Goal: Task Accomplishment & Management: Complete application form

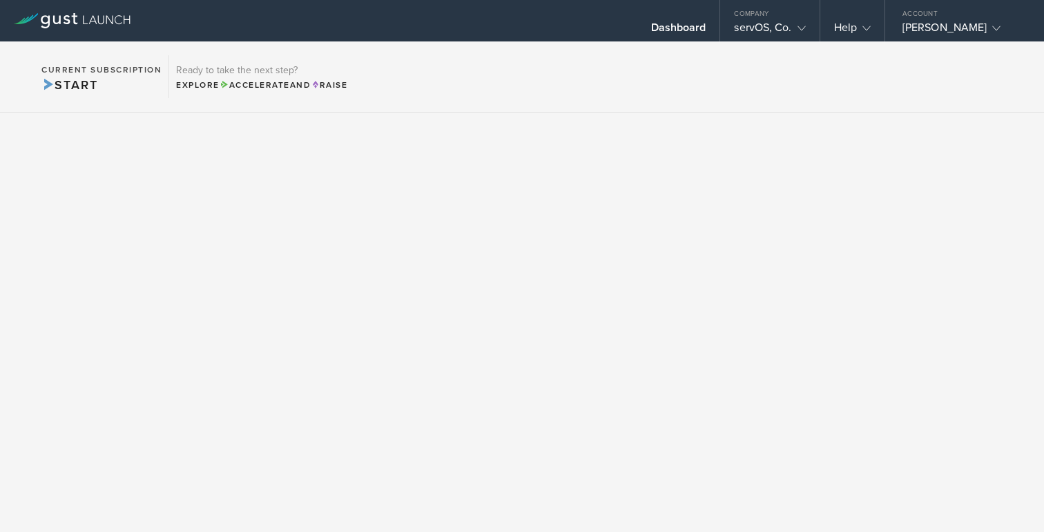
click at [107, 29] on div at bounding box center [72, 20] width 144 height 41
click at [100, 15] on icon at bounding box center [72, 20] width 117 height 15
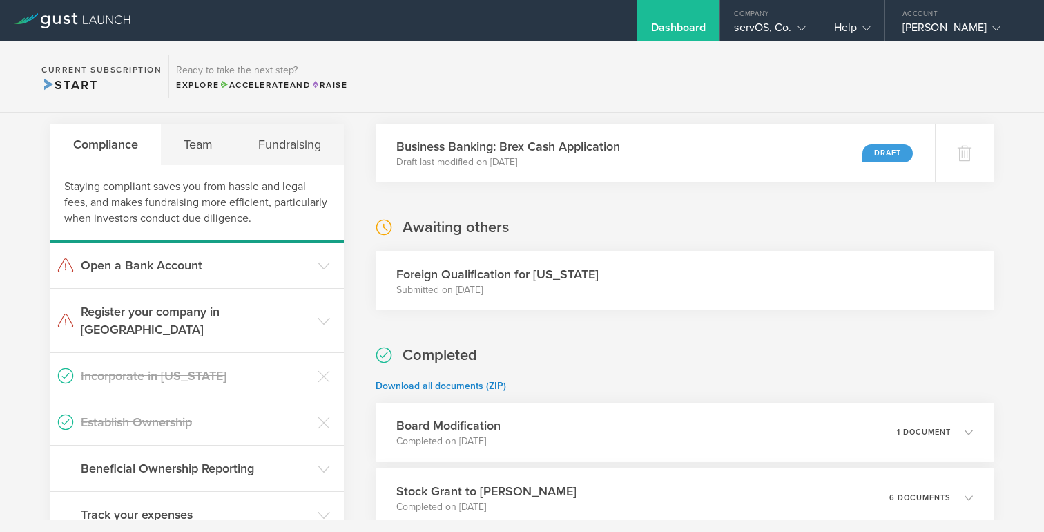
scroll to position [256, 0]
click at [789, 31] on div "servOS, Co." at bounding box center [769, 31] width 71 height 21
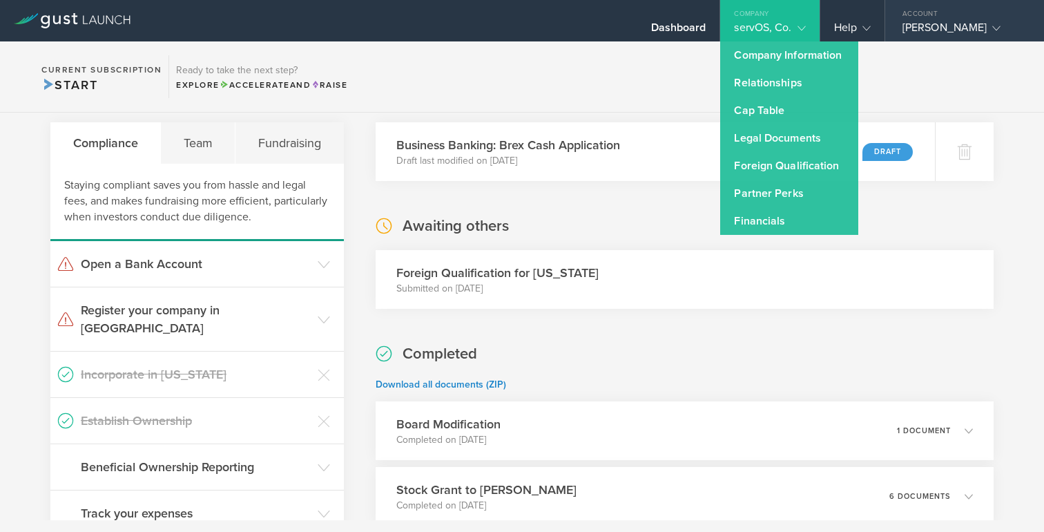
click at [949, 37] on div "[PERSON_NAME]" at bounding box center [960, 31] width 117 height 21
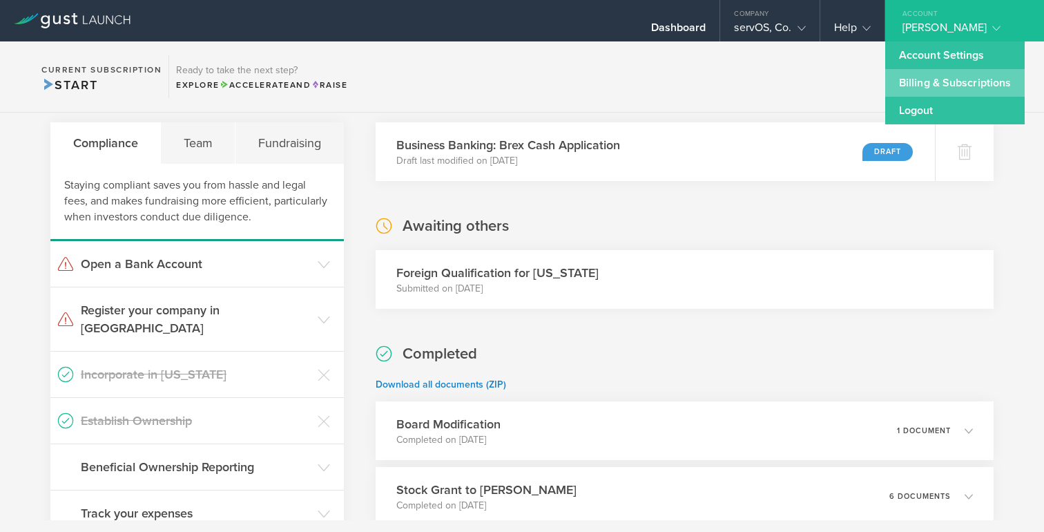
click at [931, 81] on link "Billing & Subscriptions" at bounding box center [954, 83] width 139 height 28
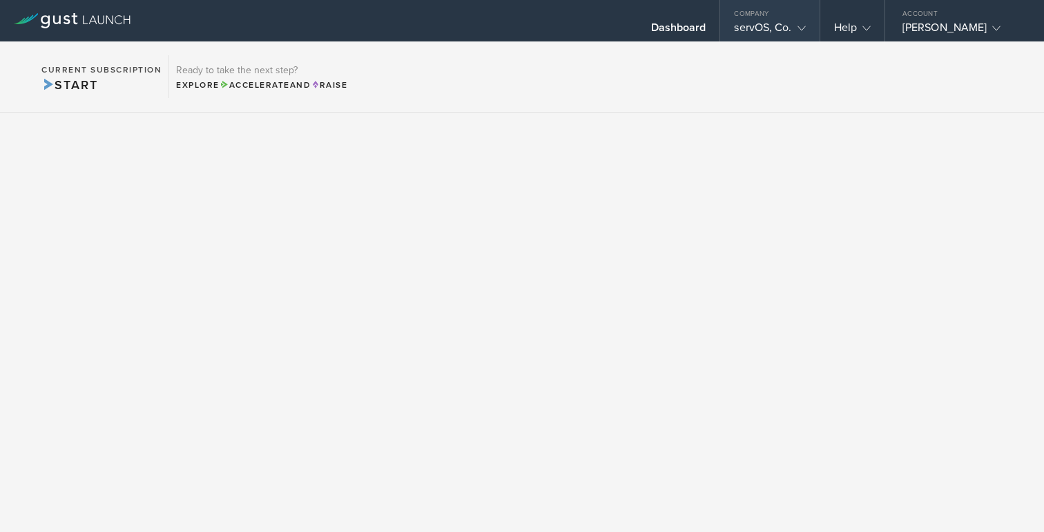
click at [786, 17] on div "Company" at bounding box center [769, 10] width 99 height 21
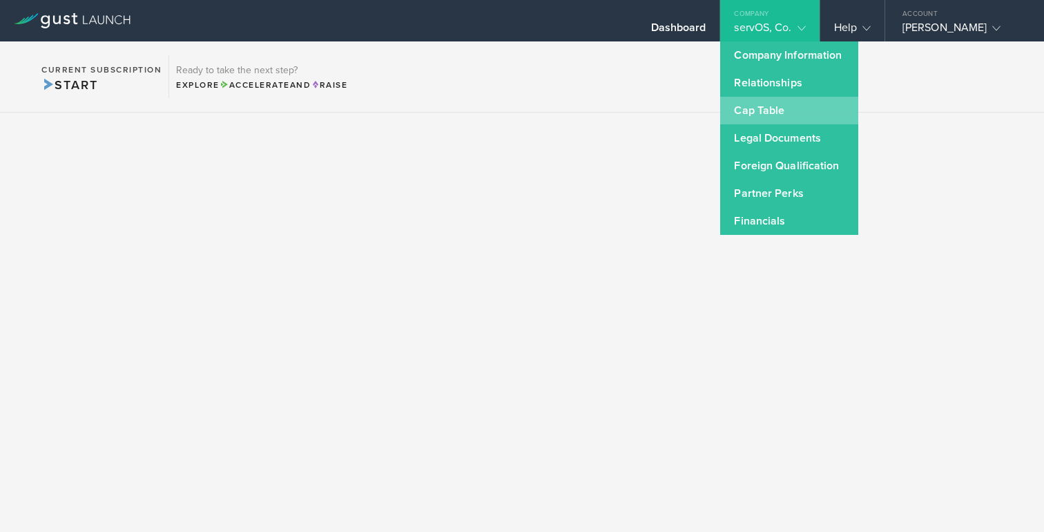
click at [774, 110] on link "Cap Table" at bounding box center [789, 111] width 138 height 28
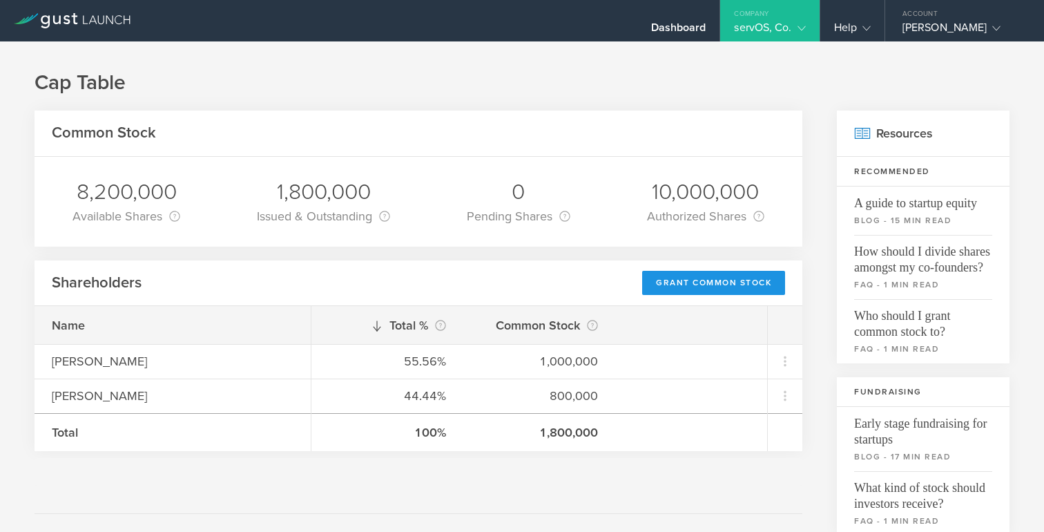
click at [698, 284] on div "Grant Common Stock" at bounding box center [713, 283] width 143 height 24
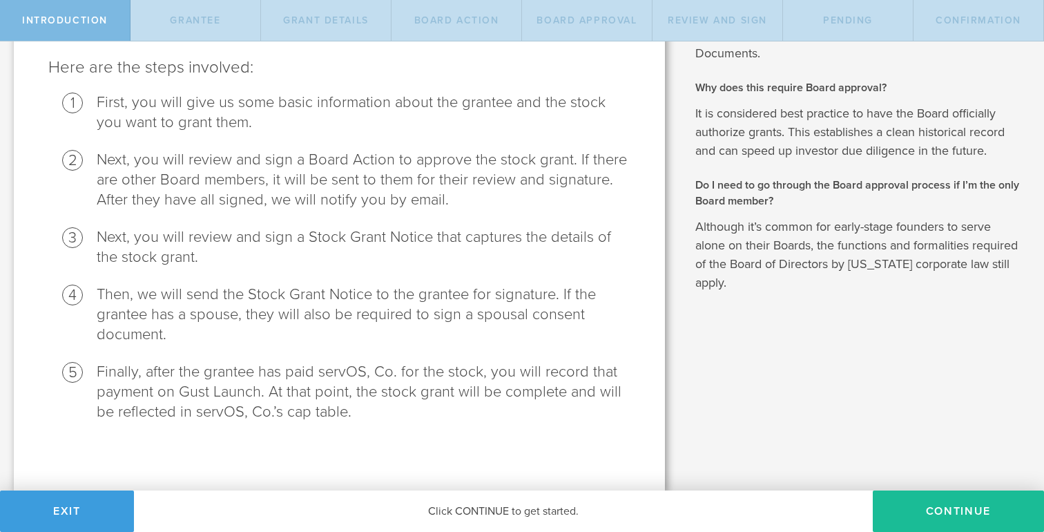
scroll to position [128, 0]
click at [902, 507] on button "Continue" at bounding box center [958, 510] width 171 height 41
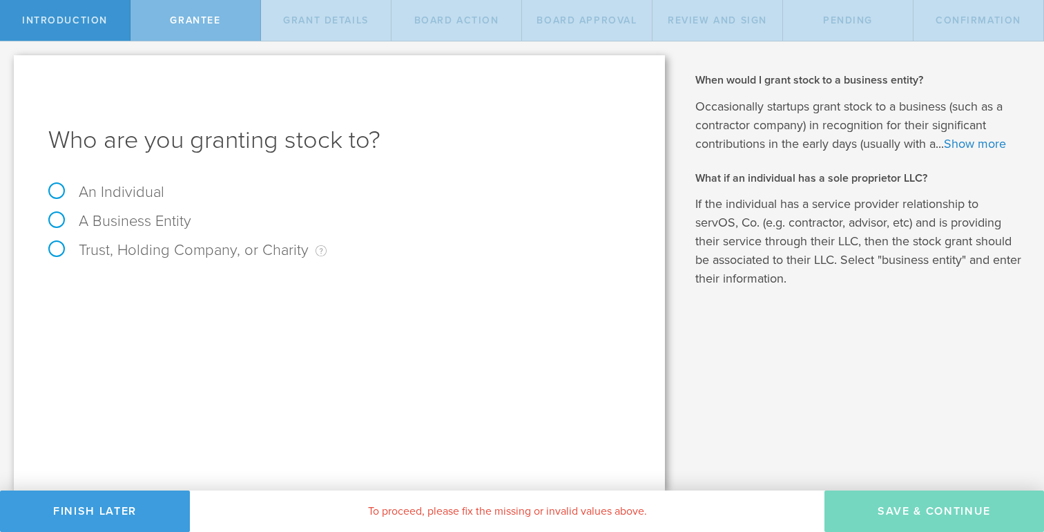
click at [154, 192] on label "An Individual" at bounding box center [106, 192] width 116 height 18
click at [9, 64] on input "An Individual" at bounding box center [4, 52] width 9 height 22
radio input "true"
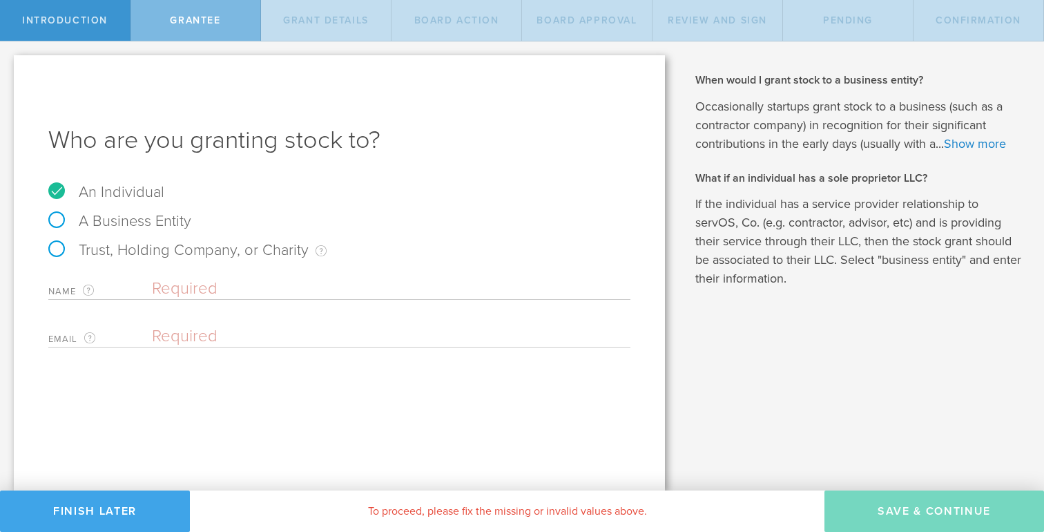
click at [101, 501] on button "Finish Later" at bounding box center [95, 510] width 190 height 41
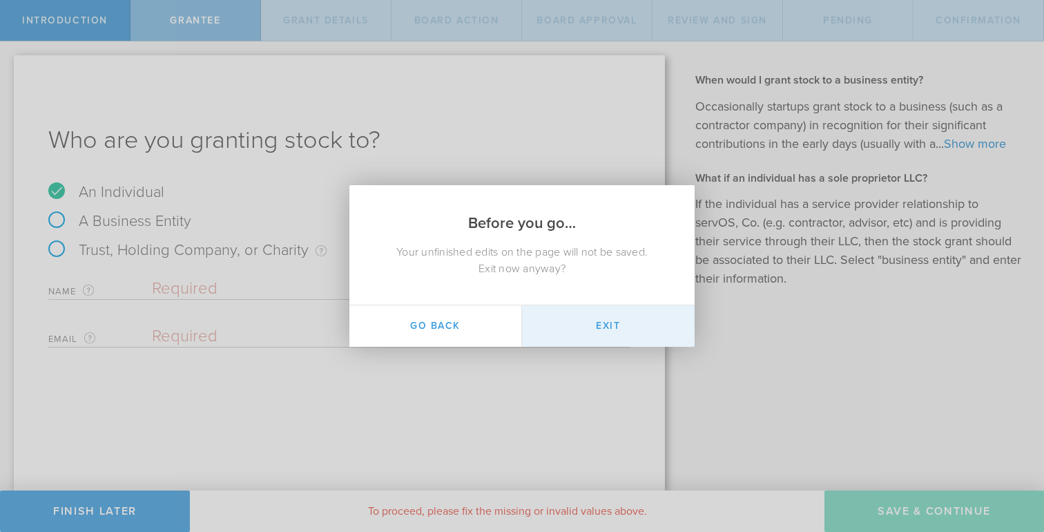
click at [573, 336] on button "Exit" at bounding box center [608, 325] width 173 height 41
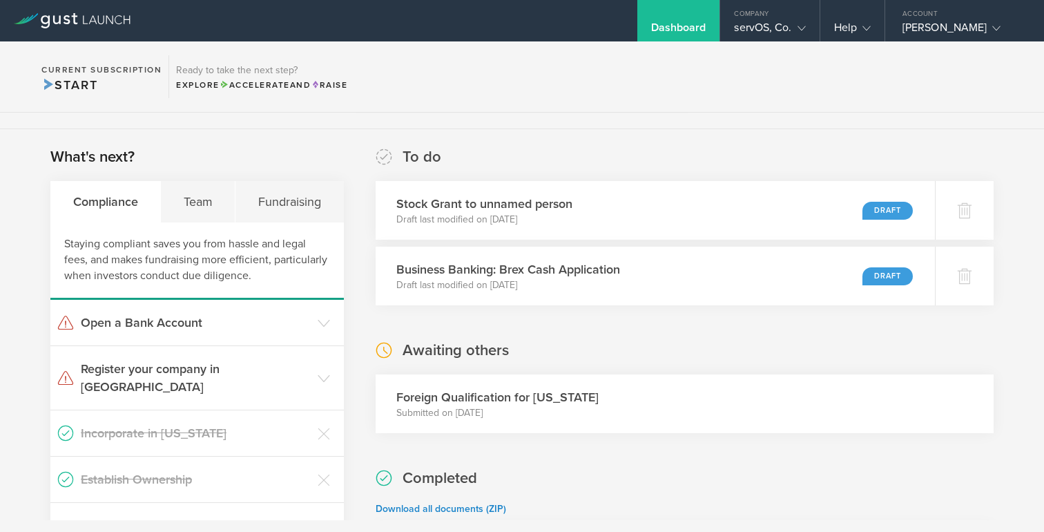
scroll to position [193, 0]
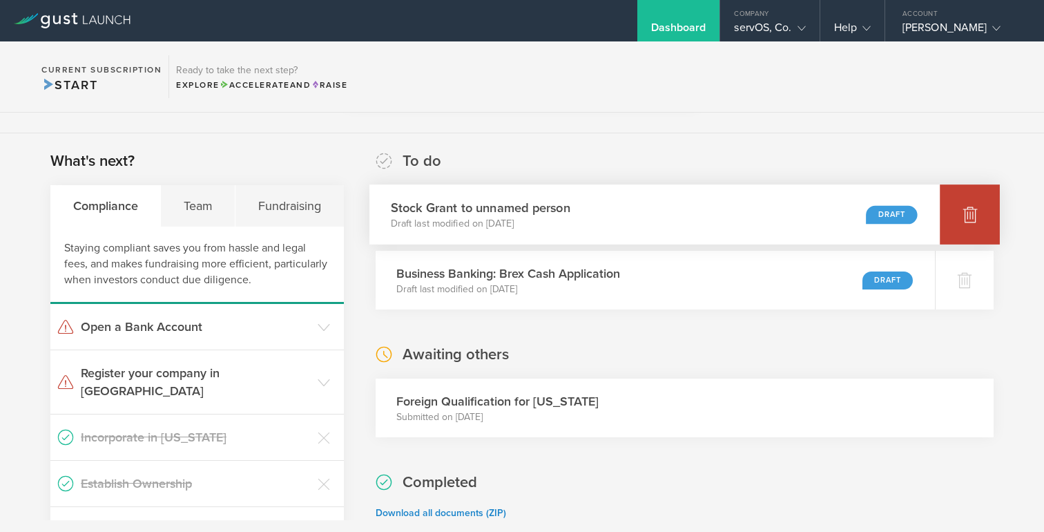
click at [975, 231] on div at bounding box center [970, 214] width 60 height 60
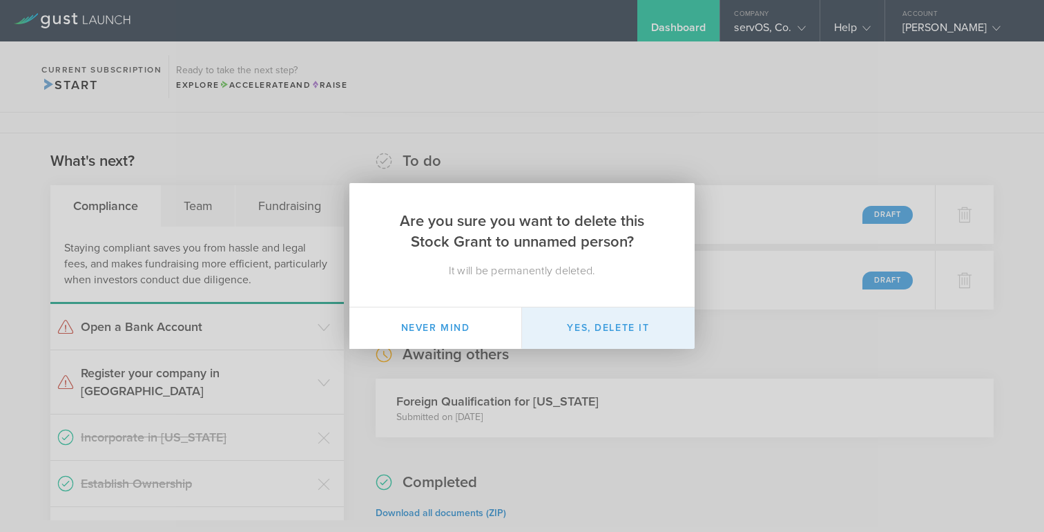
click at [620, 324] on button "Yes, delete it" at bounding box center [608, 327] width 173 height 41
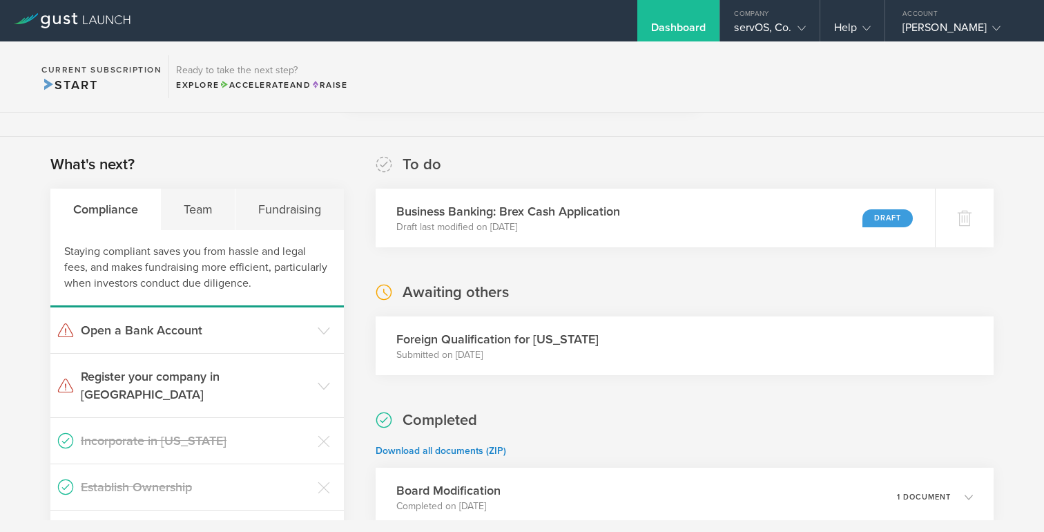
scroll to position [0, 0]
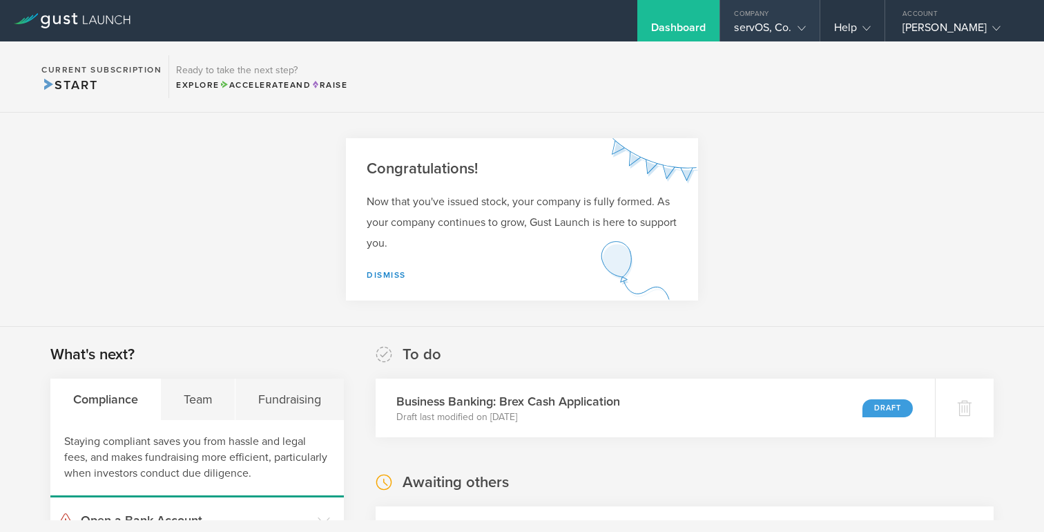
click at [792, 22] on gust-icon at bounding box center [799, 28] width 14 height 14
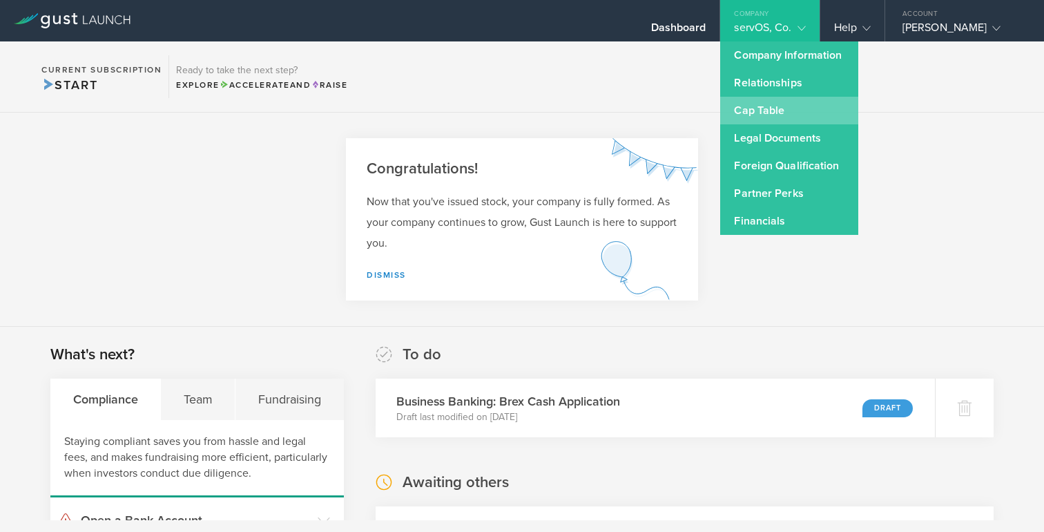
click at [761, 106] on link "Cap Table" at bounding box center [789, 111] width 138 height 28
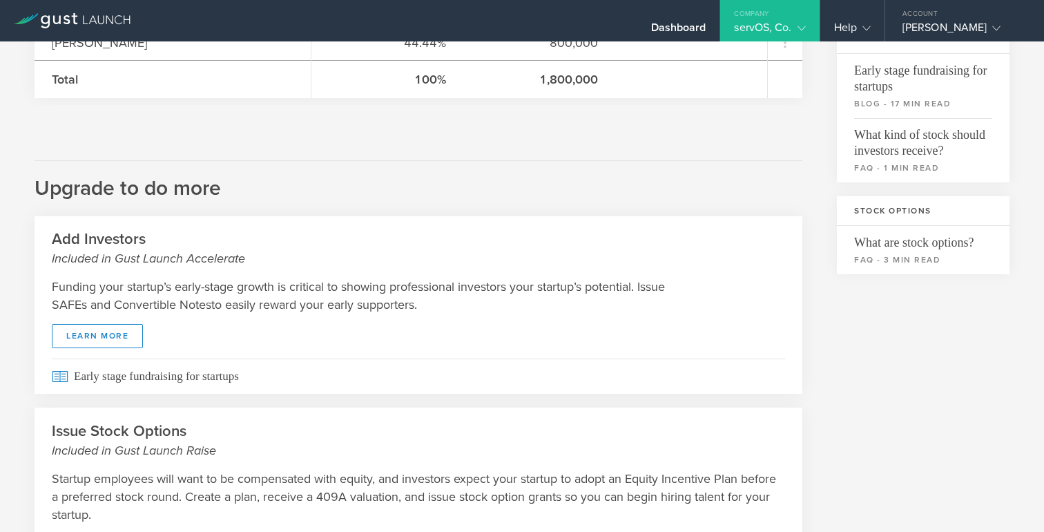
scroll to position [351, 0]
click at [130, 342] on link "learn more" at bounding box center [97, 337] width 91 height 24
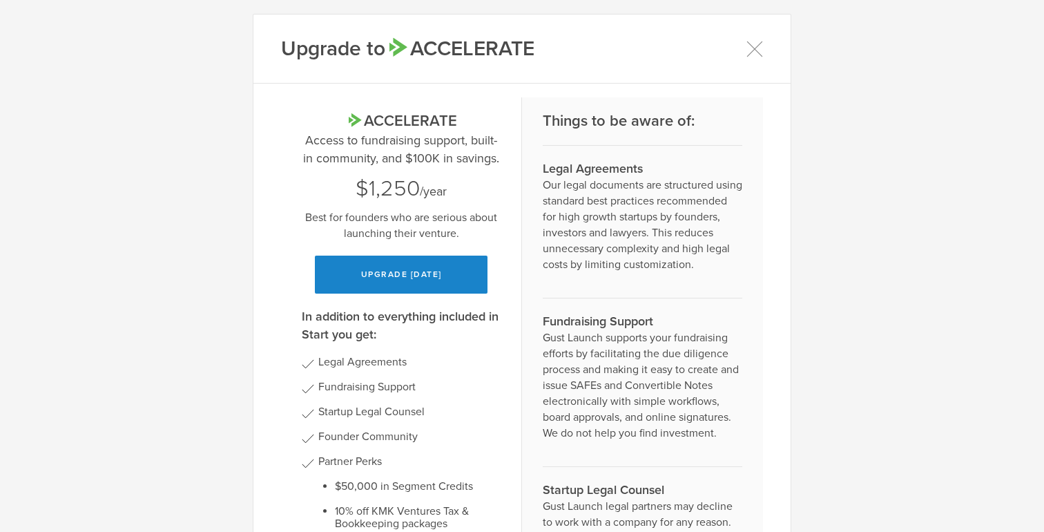
click at [118, 145] on div "Upgrade to Accelerate Accelerate Access to fundraising support, built-in commun…" at bounding box center [522, 266] width 1044 height 532
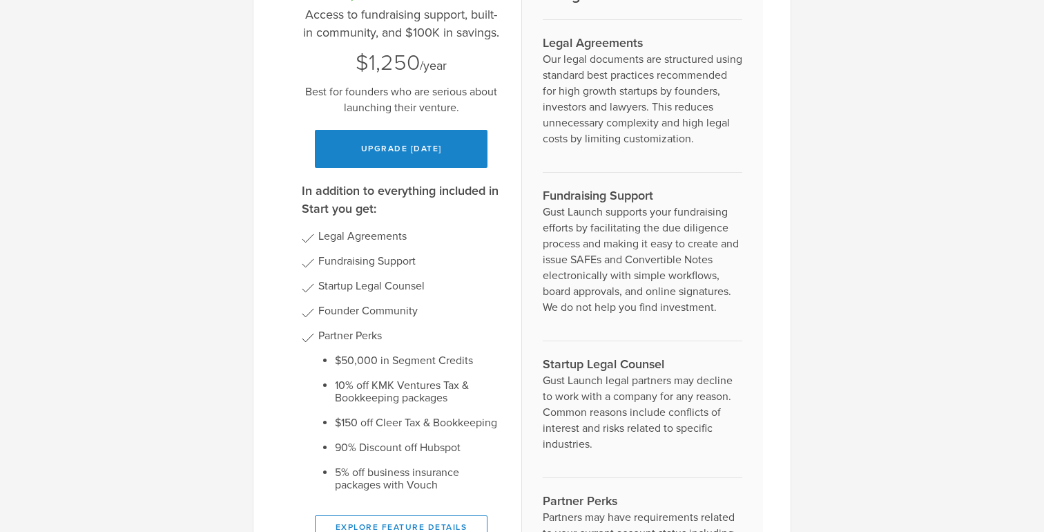
scroll to position [0, 0]
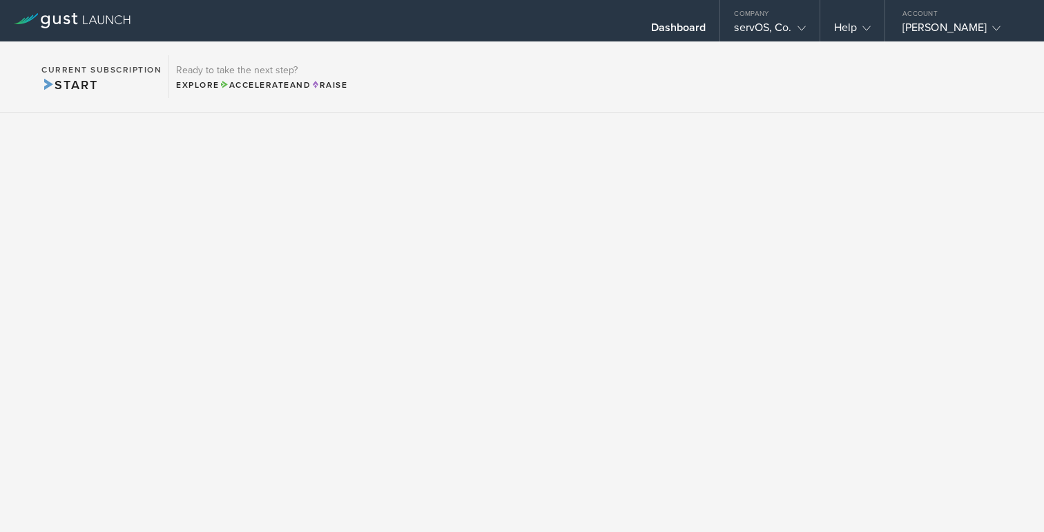
click at [93, 15] on icon at bounding box center [72, 20] width 117 height 15
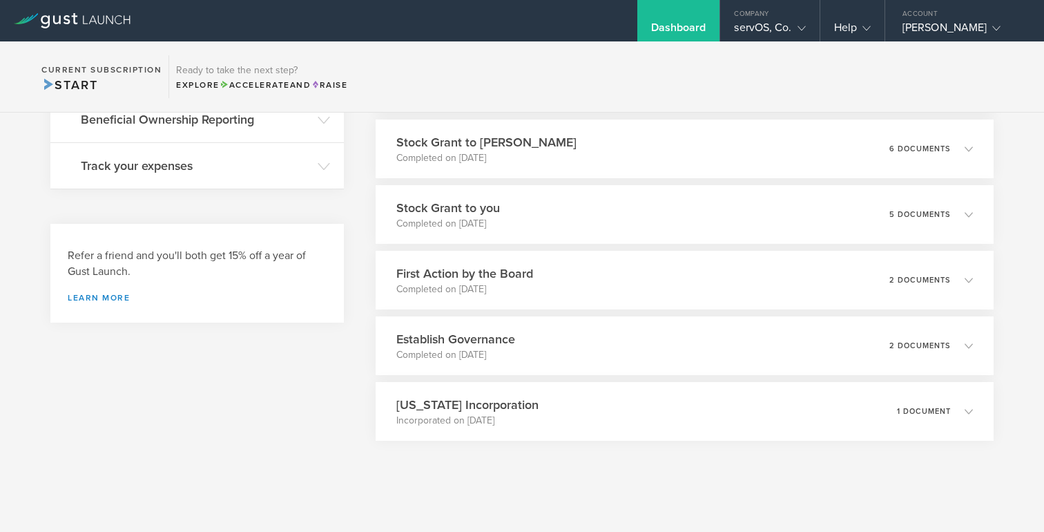
scroll to position [593, 0]
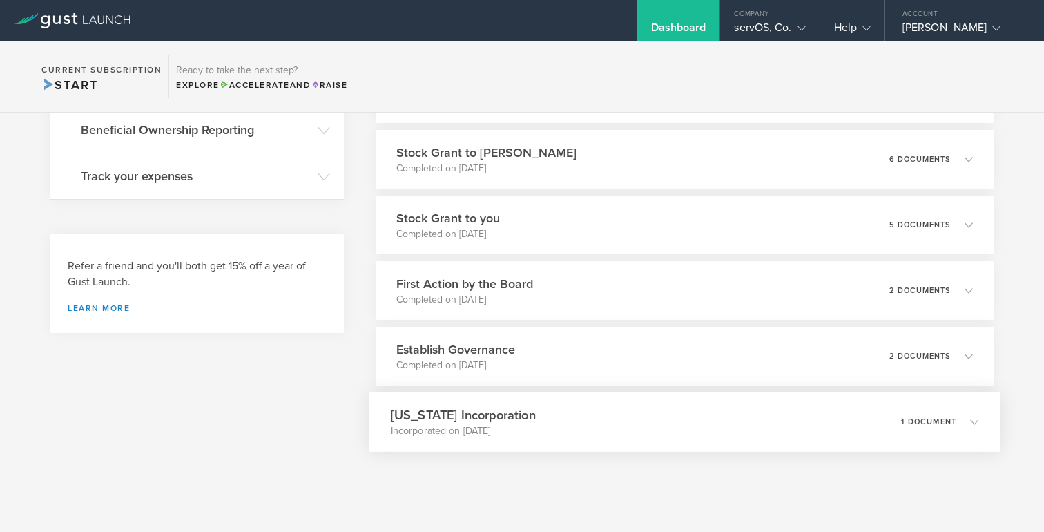
click at [439, 436] on p "Incorporated on [DATE]" at bounding box center [462, 431] width 145 height 14
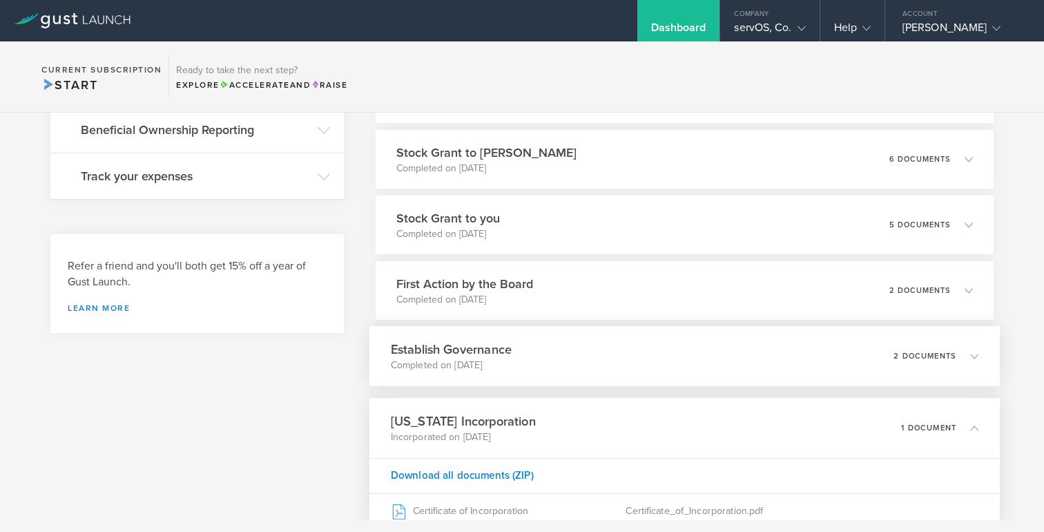
click at [438, 360] on p "Completed on [DATE]" at bounding box center [450, 365] width 121 height 14
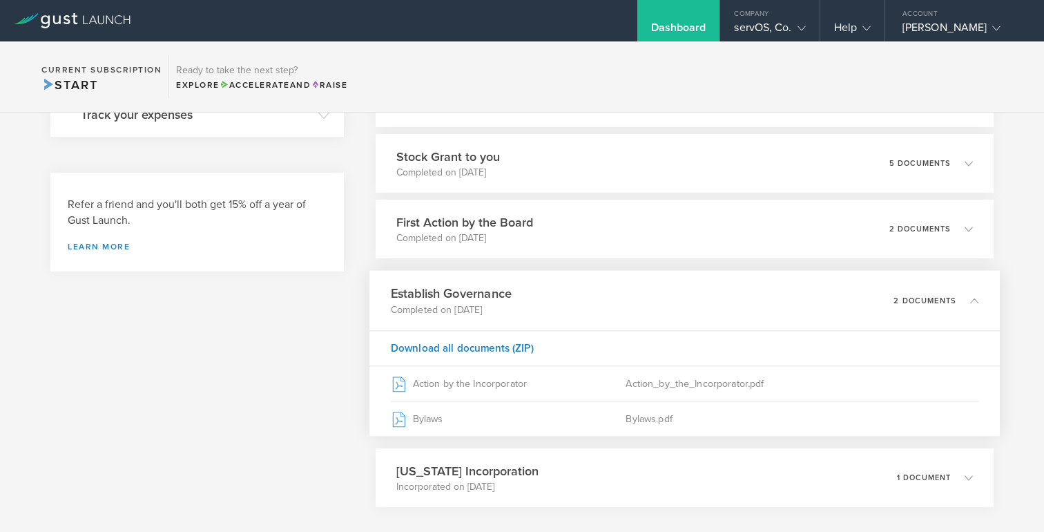
scroll to position [661, 0]
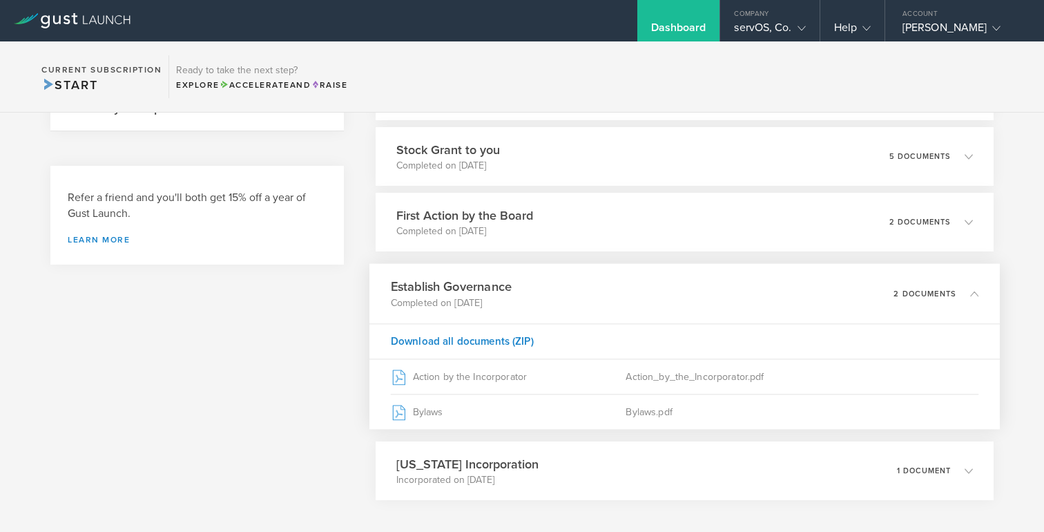
click at [447, 307] on p "Completed on [DATE]" at bounding box center [450, 302] width 121 height 14
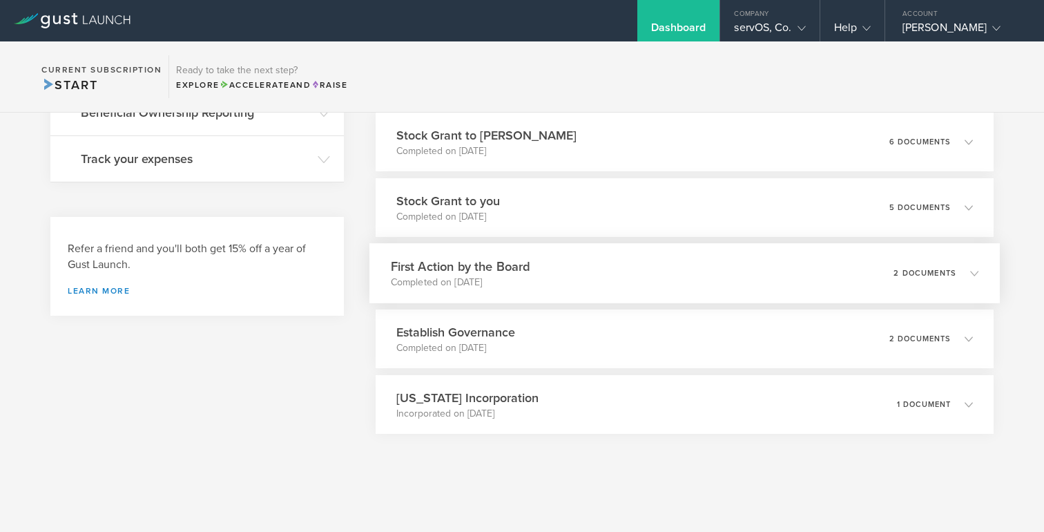
click at [450, 277] on p "Completed on [DATE]" at bounding box center [459, 282] width 139 height 14
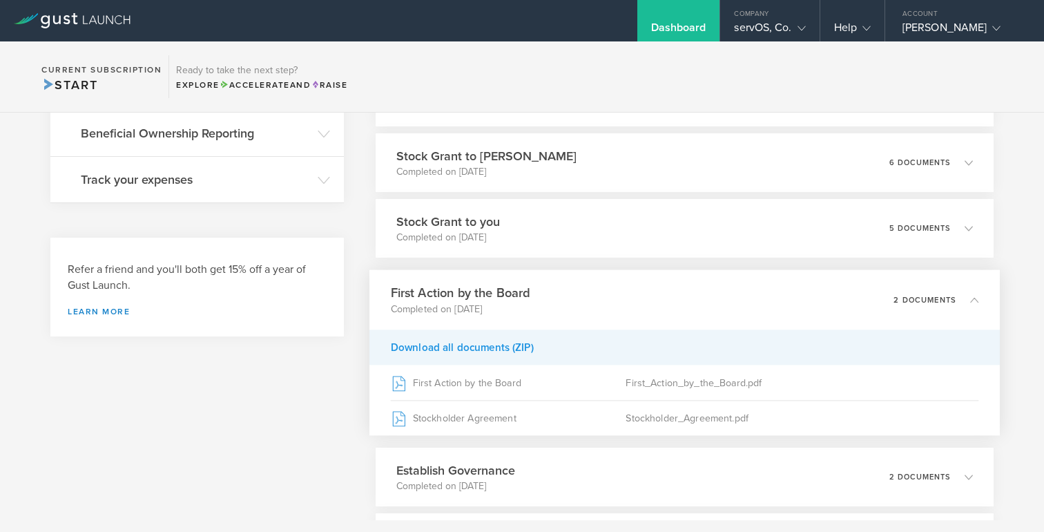
scroll to position [579, 0]
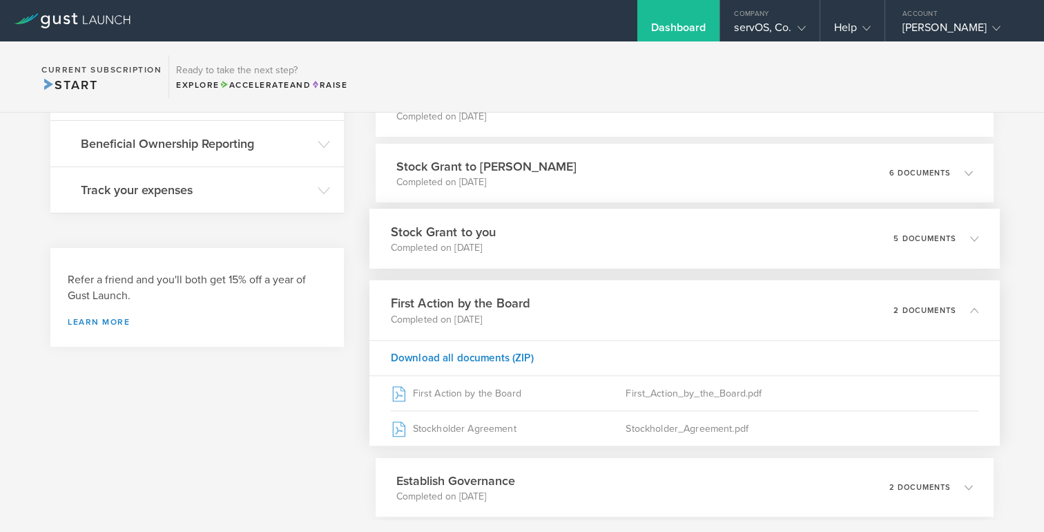
click at [445, 252] on p "Completed on [DATE]" at bounding box center [443, 248] width 106 height 14
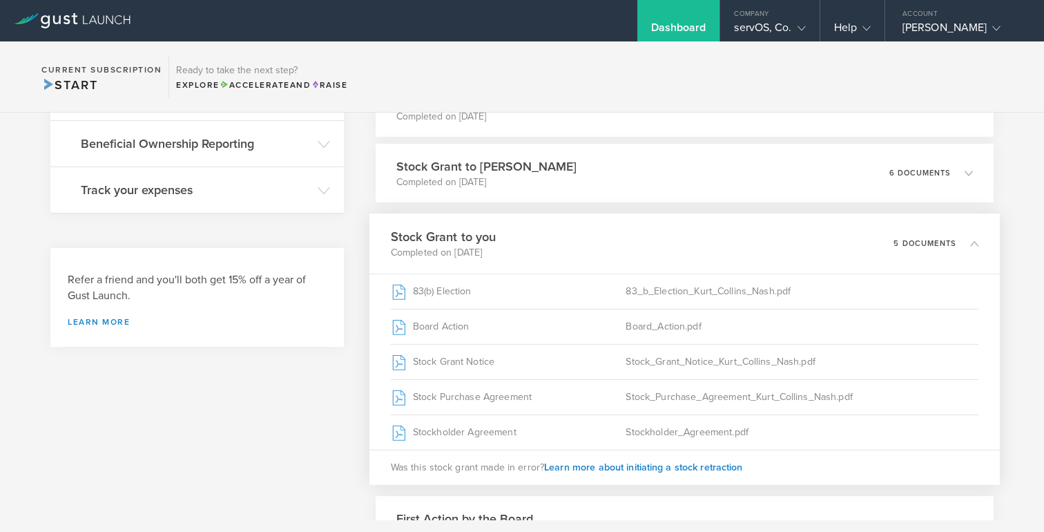
click at [496, 253] on p "Completed on [DATE]" at bounding box center [443, 253] width 106 height 14
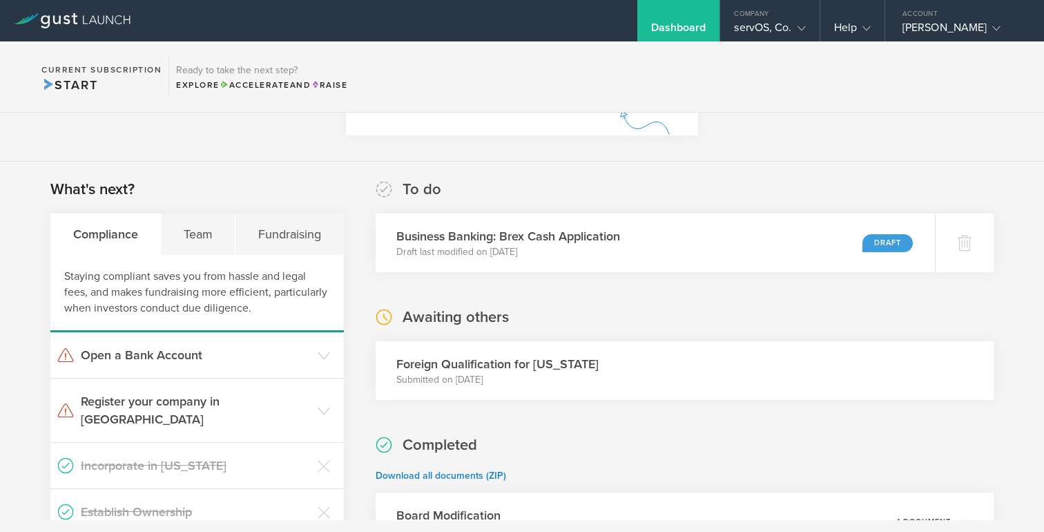
scroll to position [0, 0]
